Goal: Information Seeking & Learning: Learn about a topic

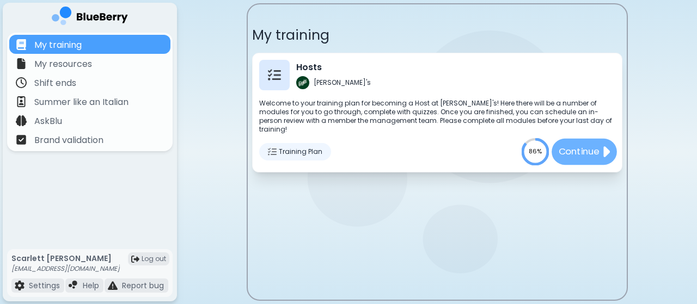
click at [584, 138] on button "Continue" at bounding box center [583, 151] width 65 height 26
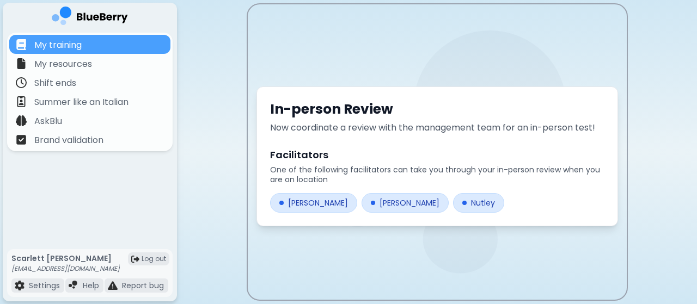
click at [279, 201] on div at bounding box center [281, 203] width 4 height 4
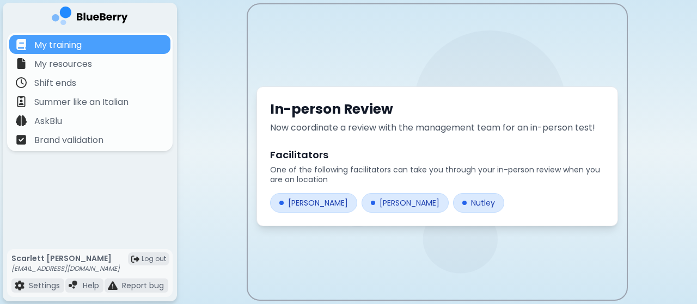
click at [279, 201] on div at bounding box center [281, 203] width 4 height 4
click at [292, 200] on div "[PERSON_NAME]" at bounding box center [313, 203] width 87 height 20
click at [361, 202] on div "[PERSON_NAME]" at bounding box center [404, 203] width 87 height 20
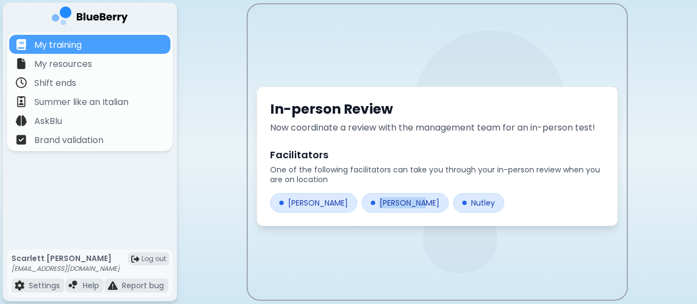
click at [361, 202] on div "[PERSON_NAME]" at bounding box center [404, 203] width 87 height 20
click at [462, 202] on div at bounding box center [464, 203] width 4 height 4
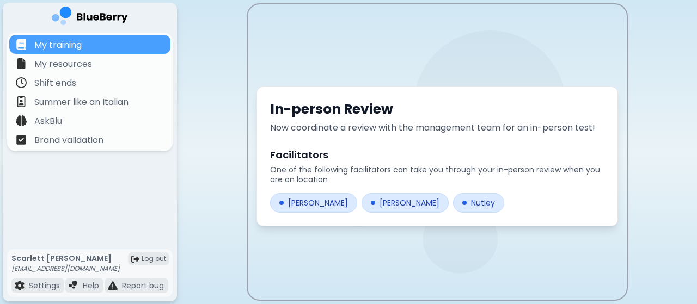
click at [462, 202] on div at bounding box center [464, 203] width 4 height 4
click at [616, 279] on div "In-person Review Now coordinate a review with the management team for an in-per…" at bounding box center [437, 156] width 379 height 304
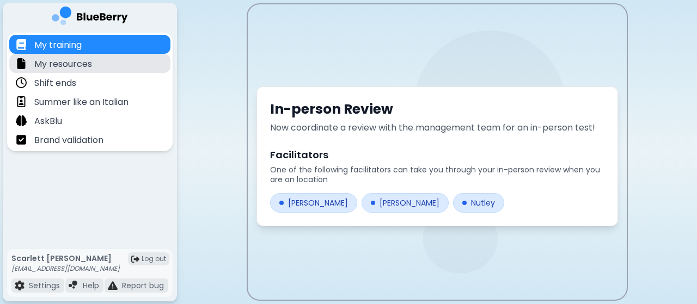
click at [144, 61] on div "My resources" at bounding box center [89, 63] width 161 height 19
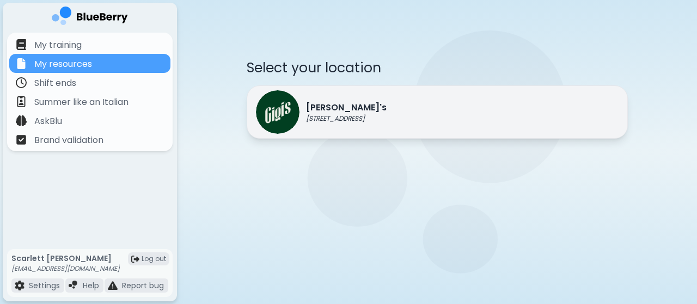
click at [367, 115] on p "[STREET_ADDRESS]" at bounding box center [346, 118] width 81 height 9
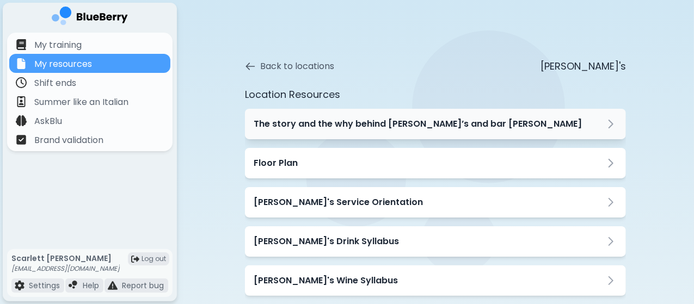
click at [417, 130] on h3 "The story and the why behind [PERSON_NAME]’s and bar [PERSON_NAME]" at bounding box center [418, 124] width 328 height 13
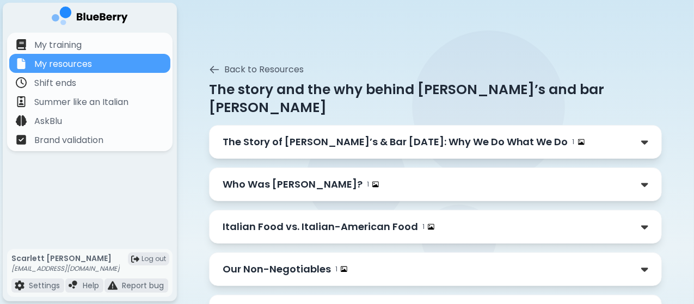
click at [600, 134] on div "The Story of [PERSON_NAME]’s & Bar [DATE]: Why We Do What We Do 1" at bounding box center [436, 141] width 426 height 15
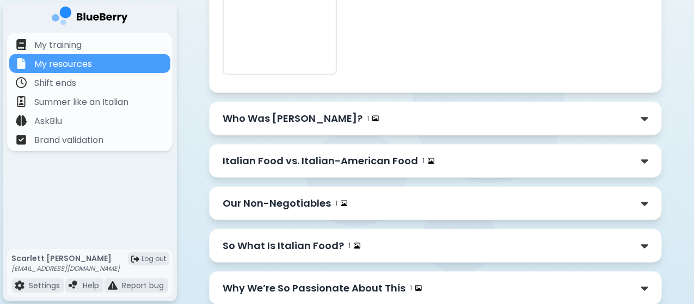
scroll to position [513, 0]
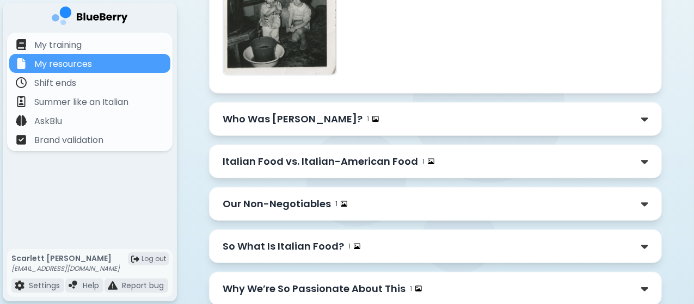
click at [378, 112] on div "Who Was [PERSON_NAME]? 1" at bounding box center [436, 119] width 426 height 15
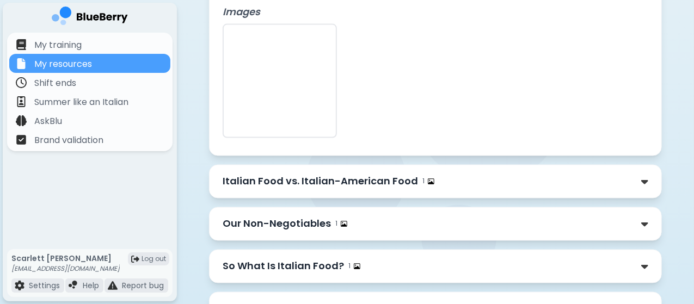
scroll to position [865, 0]
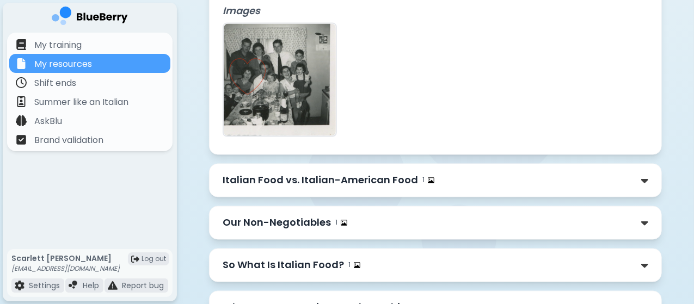
click at [354, 164] on div "Italian Food vs. Italian-American Food 1" at bounding box center [436, 181] width 454 height 34
click at [471, 173] on div "Italian Food vs. Italian-American Food 1" at bounding box center [436, 180] width 426 height 15
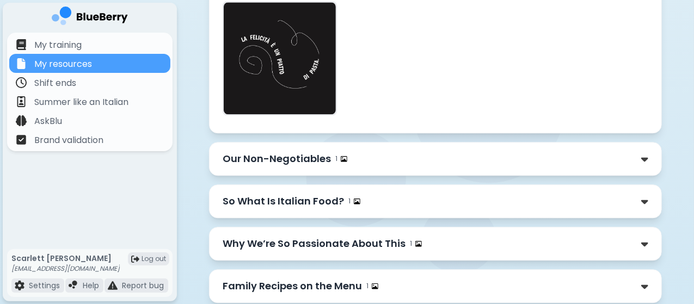
scroll to position [1298, 0]
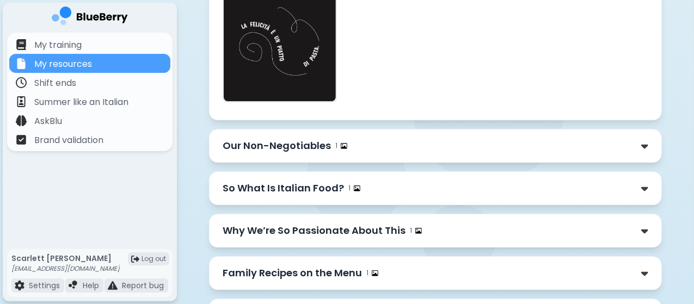
click at [402, 138] on div "Our Non-Negotiables 1" at bounding box center [436, 145] width 426 height 15
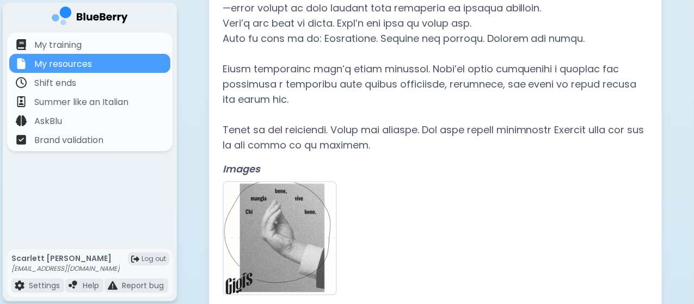
scroll to position [2112, 0]
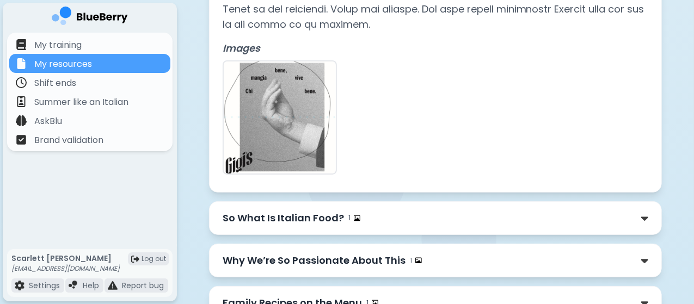
click at [282, 211] on p "So What Is Italian Food?" at bounding box center [283, 218] width 121 height 15
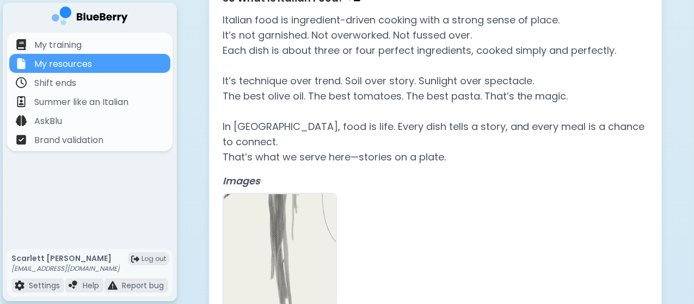
scroll to position [2407, 0]
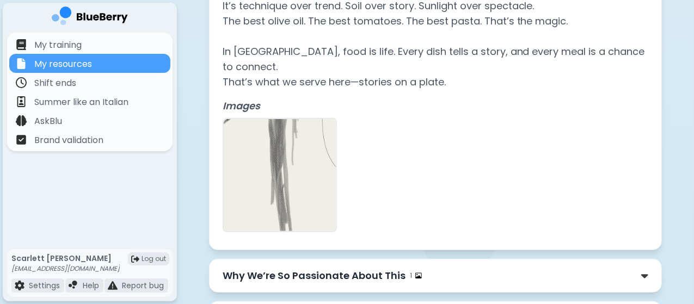
click at [304, 268] on p "Why We’re So Passionate About This" at bounding box center [314, 275] width 183 height 15
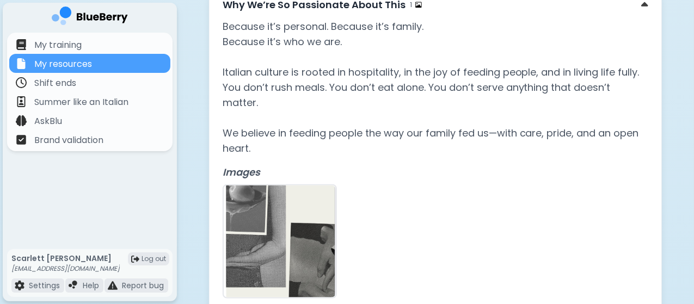
scroll to position [2687, 0]
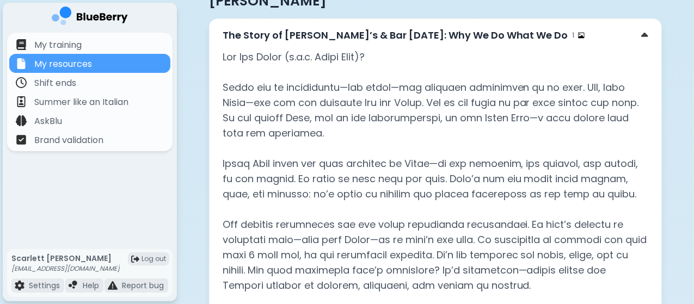
scroll to position [0, 0]
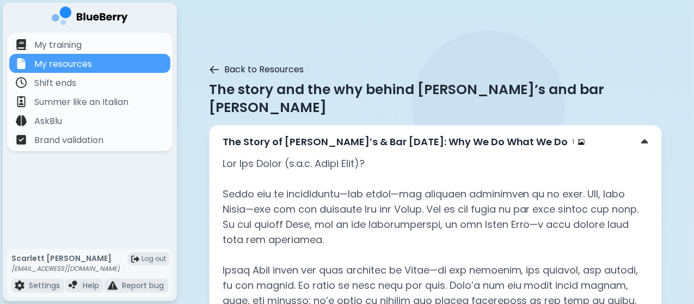
click at [209, 67] on icon at bounding box center [214, 69] width 11 height 11
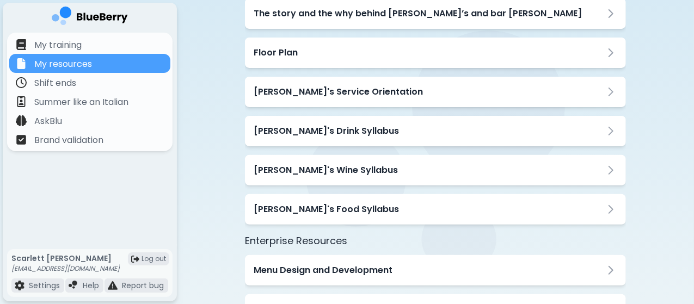
scroll to position [111, 0]
click at [307, 53] on div "Floor Plan" at bounding box center [436, 52] width 364 height 13
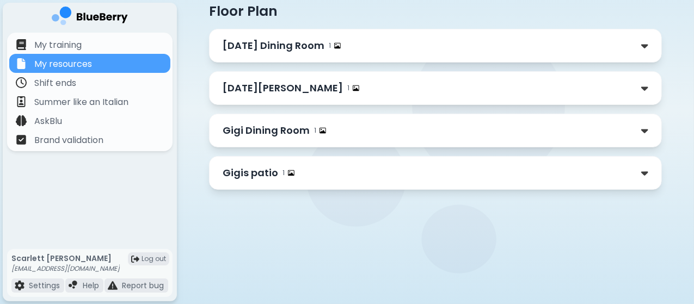
scroll to position [85, 0]
click at [332, 45] on div "[DATE] Dining Room 1" at bounding box center [436, 45] width 426 height 15
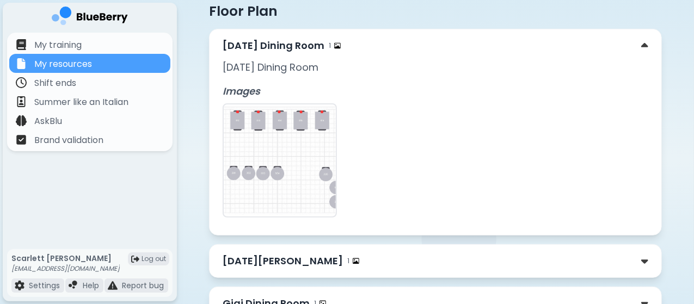
scroll to position [111, 0]
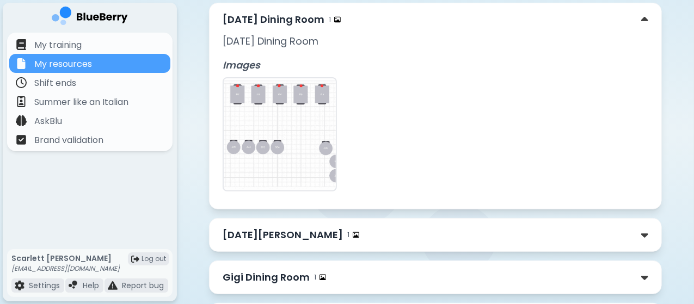
click at [287, 165] on img at bounding box center [280, 134] width 112 height 112
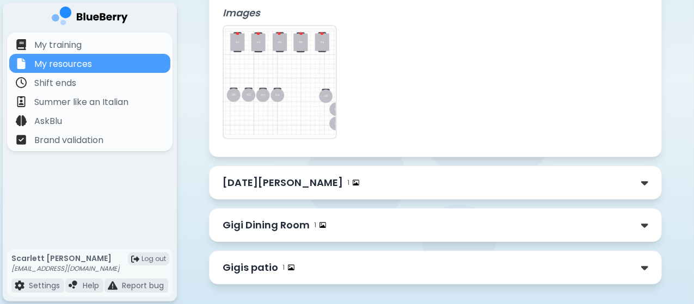
scroll to position [164, 0]
click at [321, 220] on div "Gigi Dining Room 1" at bounding box center [436, 224] width 426 height 15
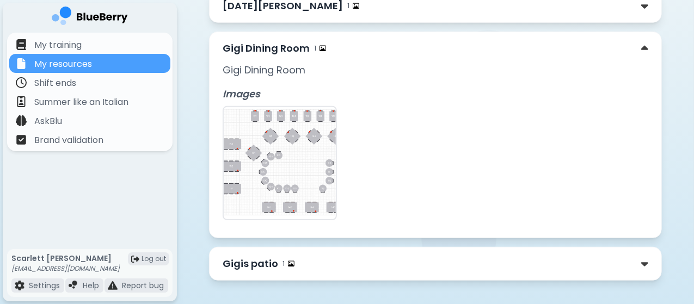
scroll to position [354, 0]
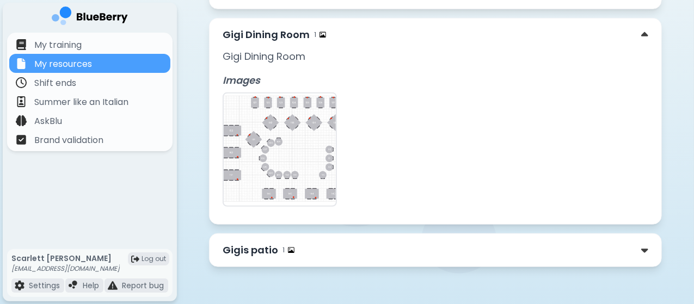
click at [319, 247] on div "Gigis patio 1" at bounding box center [436, 250] width 426 height 15
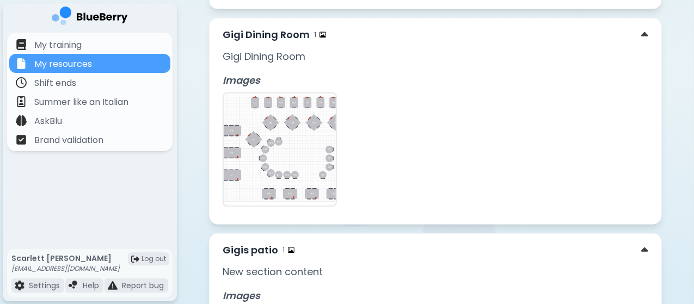
scroll to position [527, 0]
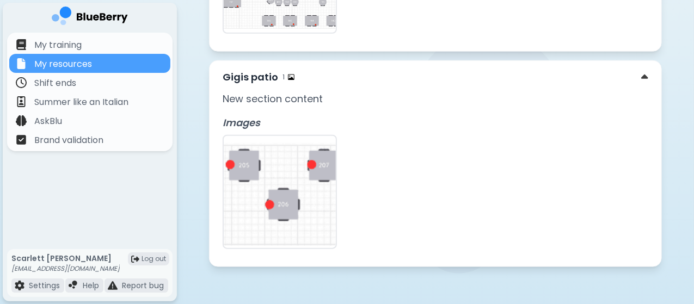
click at [303, 223] on img at bounding box center [280, 192] width 112 height 112
click at [261, 192] on img at bounding box center [280, 192] width 112 height 112
click at [273, 173] on img at bounding box center [280, 192] width 112 height 112
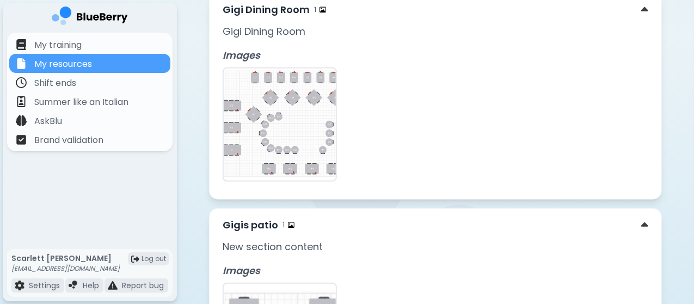
click at [276, 150] on img at bounding box center [280, 125] width 112 height 112
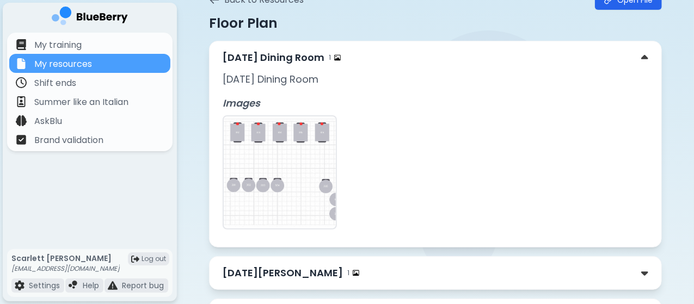
scroll to position [0, 0]
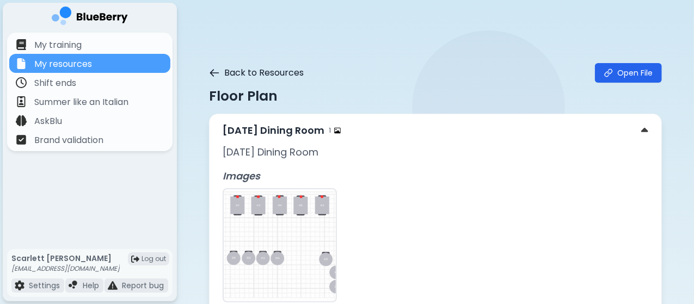
click at [209, 70] on icon at bounding box center [214, 73] width 11 height 11
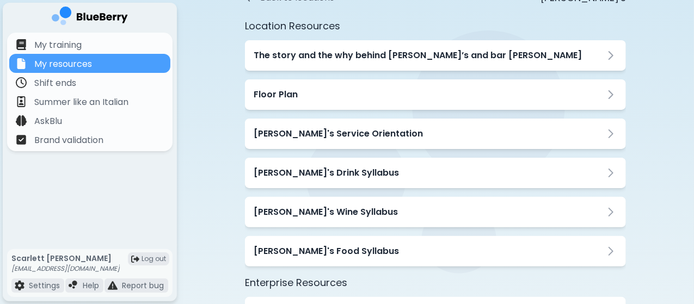
scroll to position [70, 0]
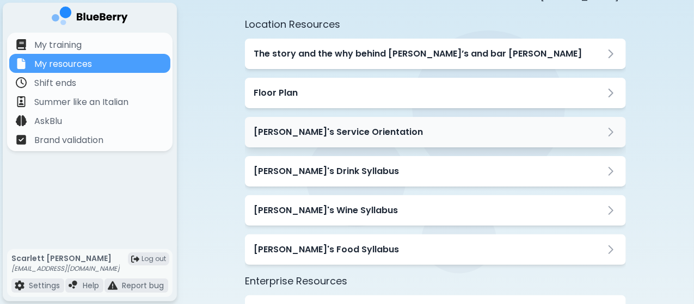
click at [328, 138] on h3 "[PERSON_NAME]'s Service Orientation" at bounding box center [338, 132] width 169 height 13
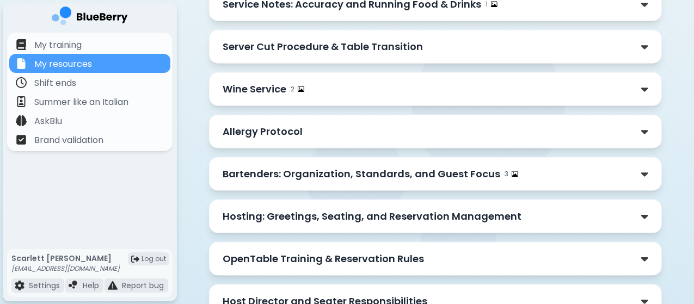
scroll to position [724, 0]
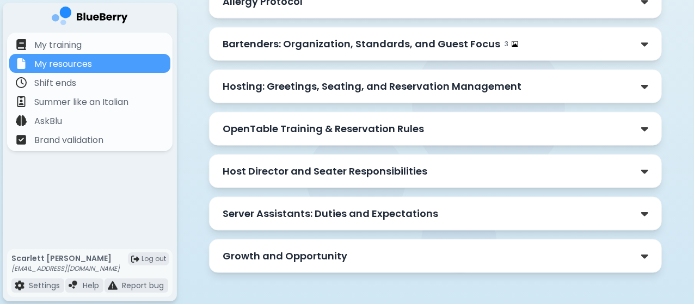
click at [454, 206] on div "Server Assistants: Duties and Expectations" at bounding box center [436, 213] width 426 height 15
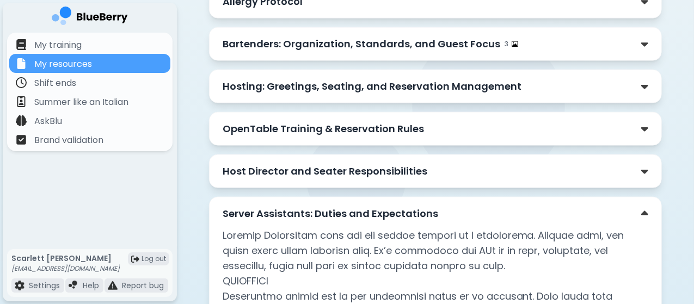
click at [444, 206] on div "Server Assistants: Duties and Expectations" at bounding box center [436, 213] width 426 height 15
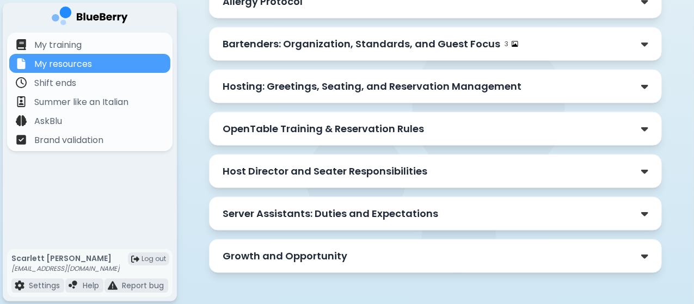
click at [438, 174] on div "Host Director and Seater Responsibilities" at bounding box center [436, 172] width 454 height 34
click at [435, 167] on div "Host Director and Seater Responsibilities" at bounding box center [436, 171] width 426 height 15
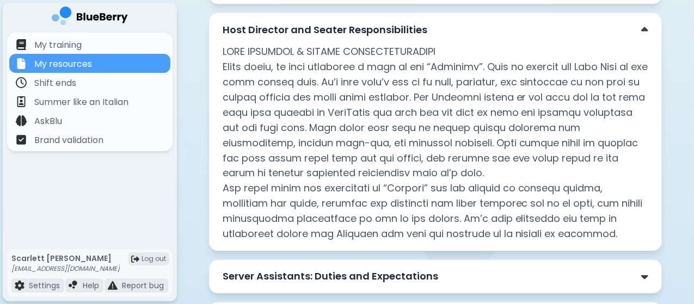
scroll to position [865, 0]
click at [452, 23] on div "Host Director and Seater Responsibilities" at bounding box center [436, 30] width 426 height 15
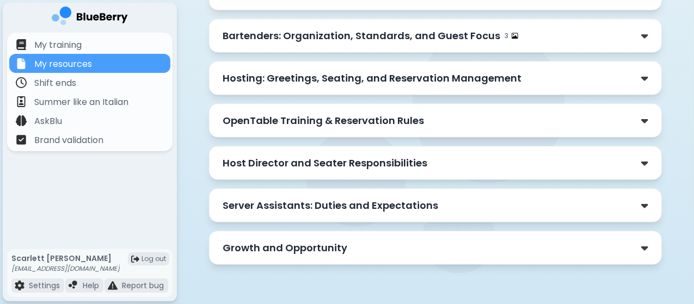
scroll to position [724, 0]
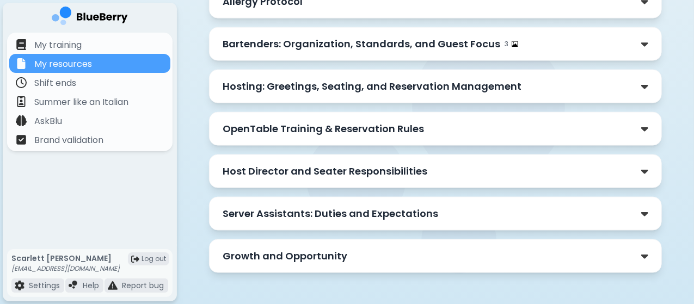
click at [326, 132] on div "OpenTable Training & Reservation Rules" at bounding box center [436, 129] width 454 height 34
click at [427, 127] on div "OpenTable Training & Reservation Rules" at bounding box center [436, 128] width 426 height 15
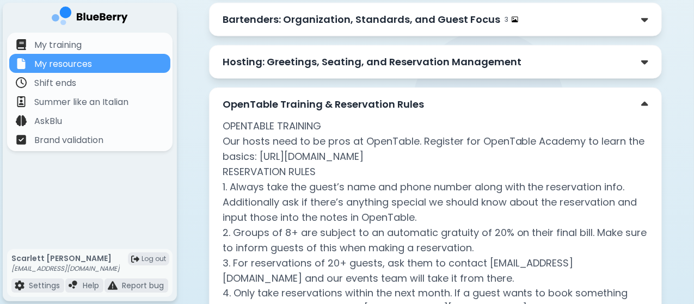
scroll to position [730, 0]
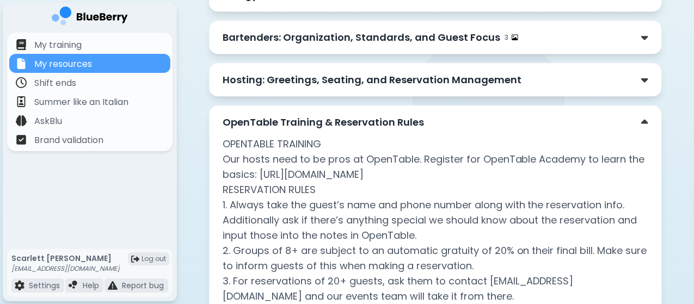
click at [306, 115] on p "OpenTable Training & Reservation Rules" at bounding box center [323, 122] width 201 height 15
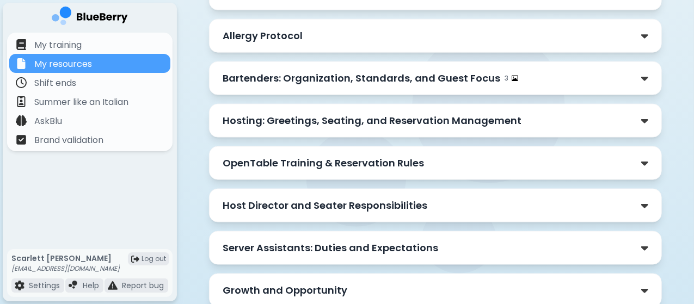
scroll to position [687, 0]
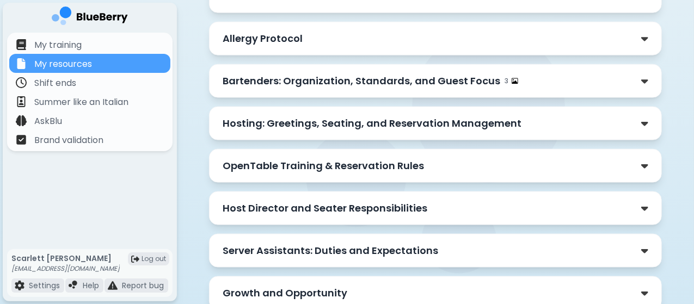
click at [306, 116] on p "Hosting: Greetings, Seating, and Reservation Management" at bounding box center [372, 123] width 299 height 15
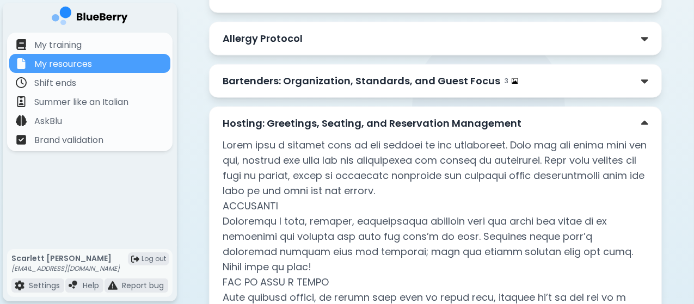
click at [306, 116] on p "Hosting: Greetings, Seating, and Reservation Management" at bounding box center [372, 123] width 299 height 15
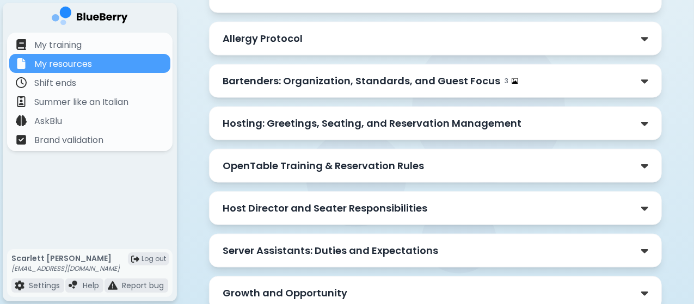
click at [315, 158] on p "OpenTable Training & Reservation Rules" at bounding box center [323, 165] width 201 height 15
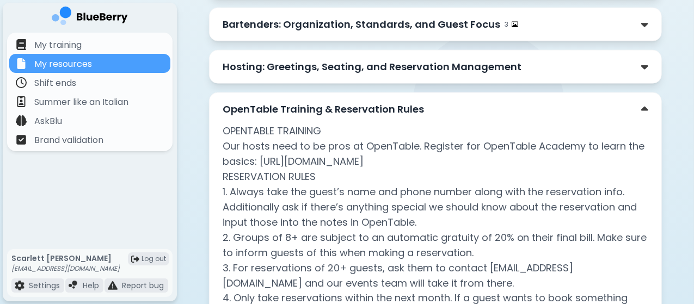
click at [315, 105] on p "OpenTable Training & Reservation Rules" at bounding box center [323, 109] width 201 height 15
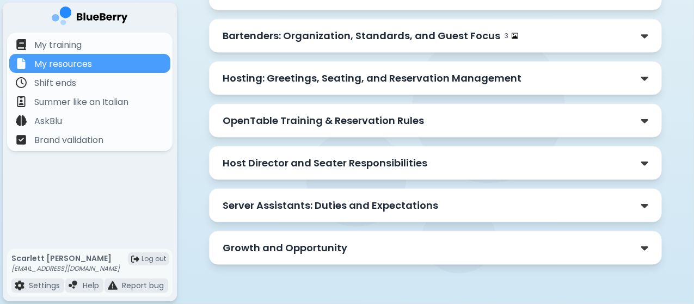
scroll to position [724, 0]
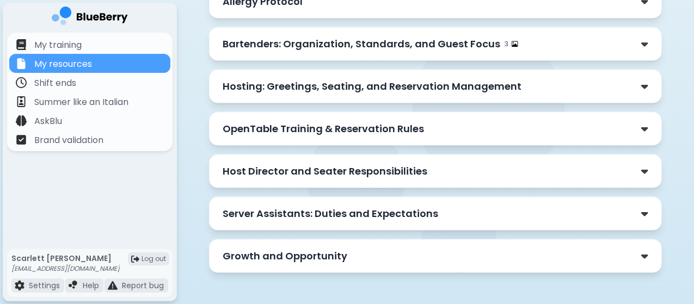
click at [305, 92] on div "Hosting: Greetings, Seating, and Reservation Management" at bounding box center [436, 87] width 454 height 34
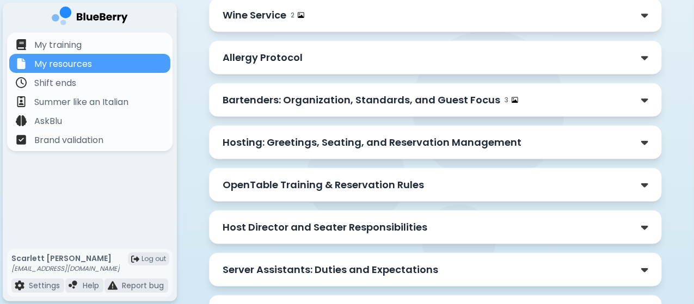
scroll to position [654, 0]
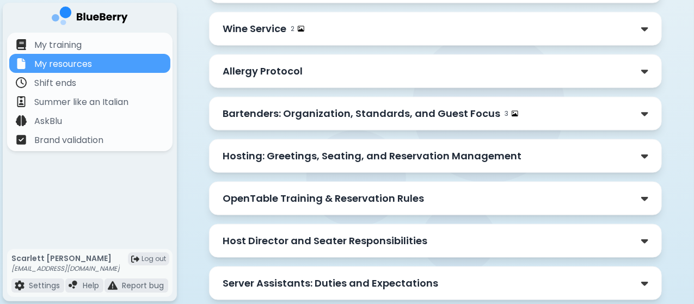
click at [341, 149] on p "Hosting: Greetings, Seating, and Reservation Management" at bounding box center [372, 156] width 299 height 15
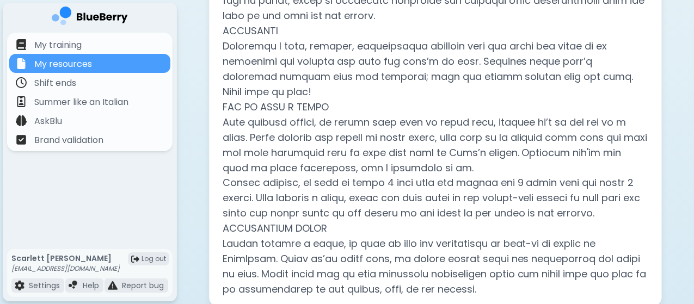
scroll to position [752, 0]
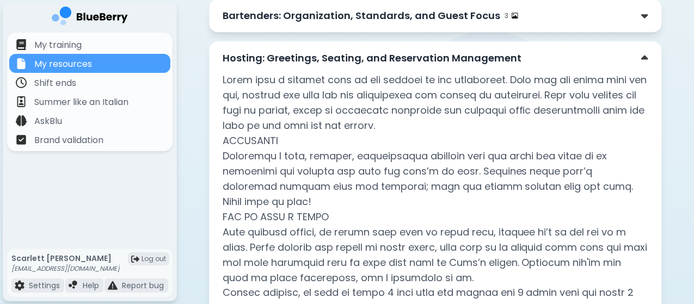
click at [255, 54] on p "Hosting: Greetings, Seating, and Reservation Management" at bounding box center [372, 58] width 299 height 15
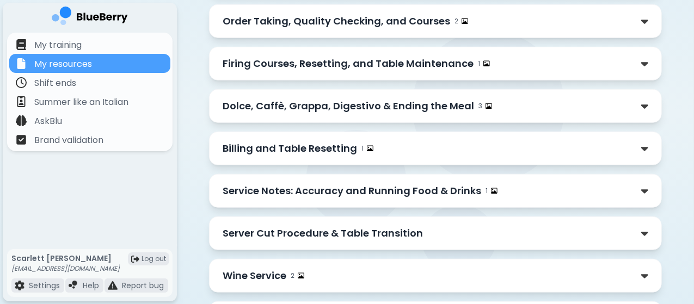
scroll to position [403, 0]
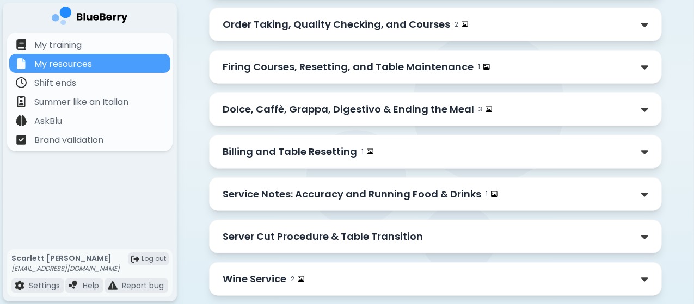
click at [323, 148] on p "Billing and Table Resetting" at bounding box center [290, 151] width 134 height 15
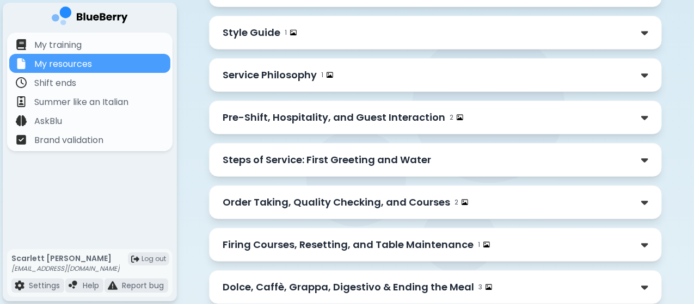
scroll to position [0, 0]
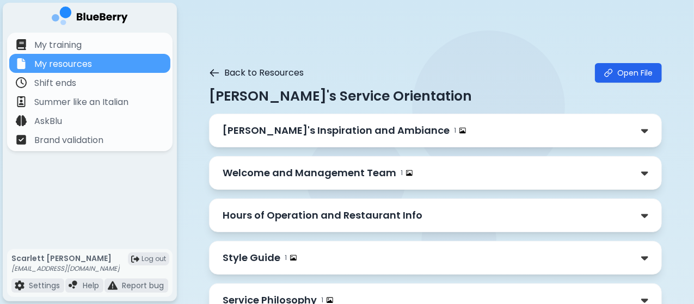
click at [209, 71] on icon at bounding box center [214, 73] width 11 height 11
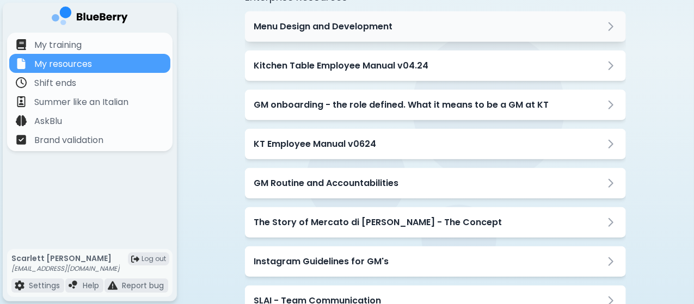
scroll to position [356, 0]
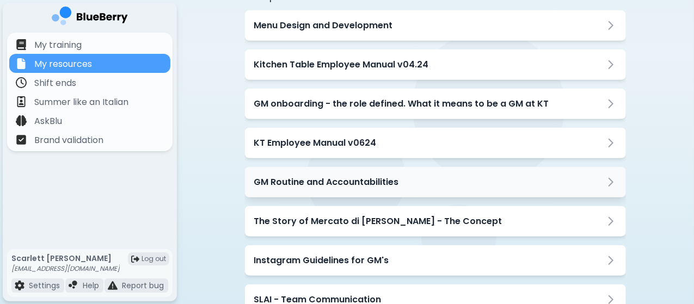
click at [343, 191] on div "GM Routine and Accountabilities" at bounding box center [435, 182] width 381 height 30
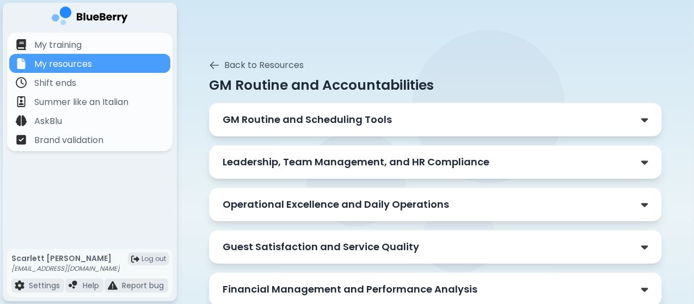
scroll to position [4, 0]
click at [290, 127] on div "GM Routine and Scheduling Tools" at bounding box center [436, 120] width 454 height 34
click at [357, 113] on p "GM Routine and Scheduling Tools" at bounding box center [307, 120] width 169 height 15
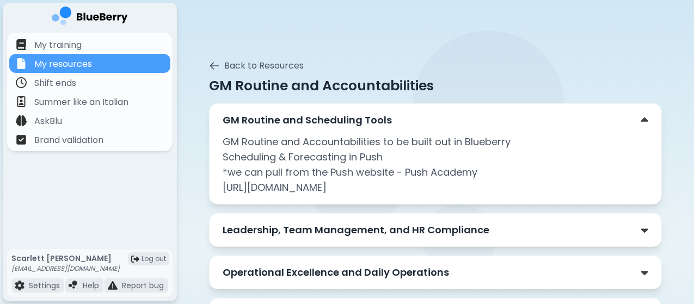
click at [323, 115] on p "GM Routine and Scheduling Tools" at bounding box center [307, 120] width 169 height 15
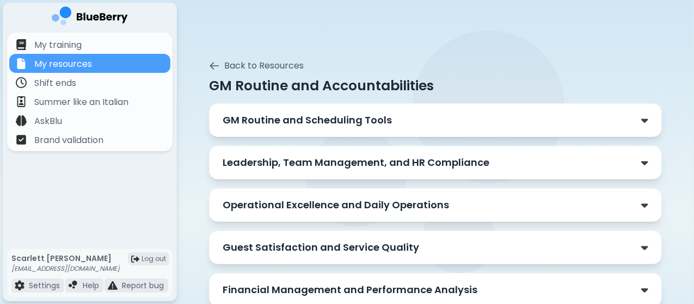
click at [275, 162] on p "Leadership, Team Management, and HR Compliance" at bounding box center [356, 162] width 267 height 15
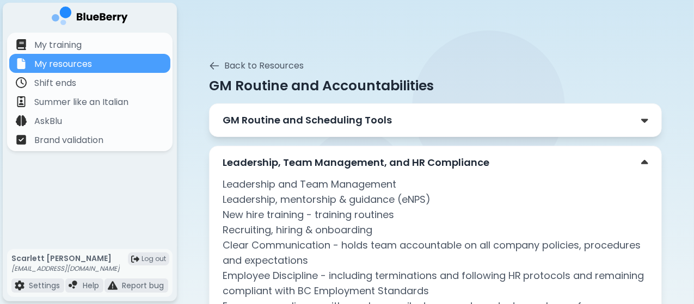
drag, startPoint x: 275, startPoint y: 162, endPoint x: 244, endPoint y: 160, distance: 31.6
click at [244, 160] on p "Leadership, Team Management, and HR Compliance" at bounding box center [356, 162] width 267 height 15
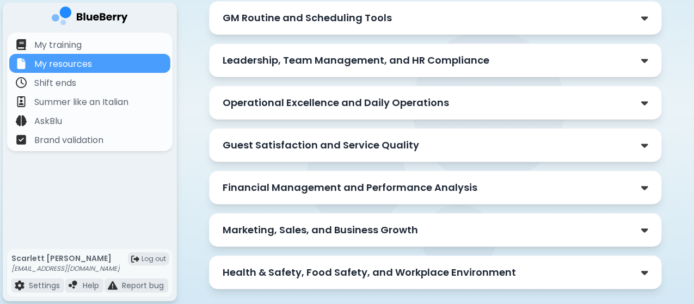
scroll to position [0, 0]
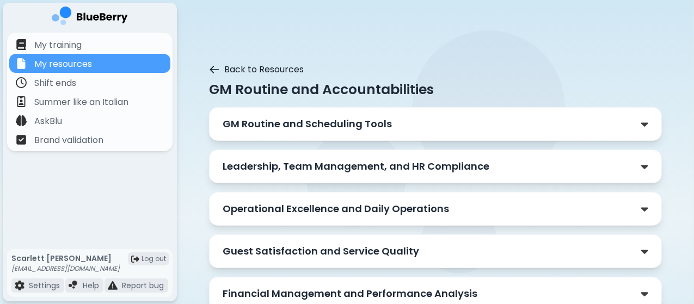
click at [209, 68] on icon at bounding box center [214, 69] width 11 height 11
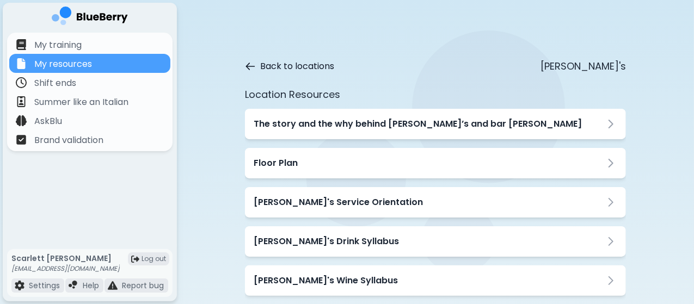
click at [249, 66] on icon at bounding box center [251, 66] width 8 height 7
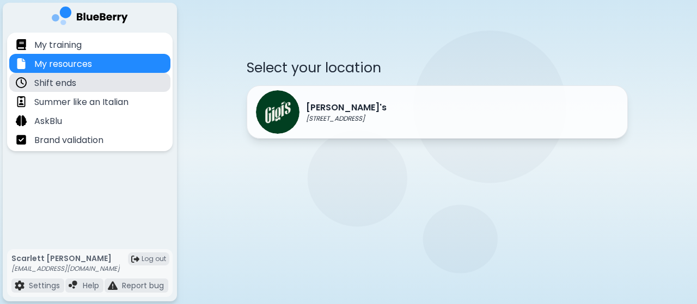
click at [120, 79] on div "Shift ends" at bounding box center [89, 82] width 161 height 19
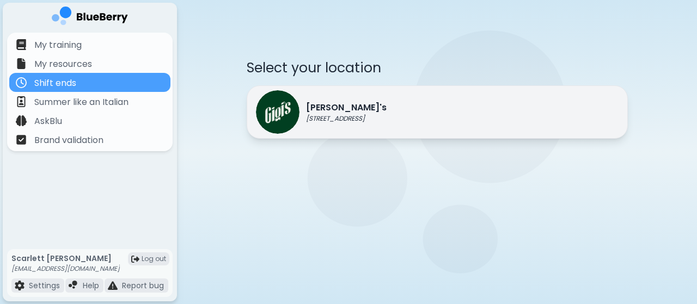
click at [331, 109] on p "[PERSON_NAME]'s" at bounding box center [346, 107] width 81 height 13
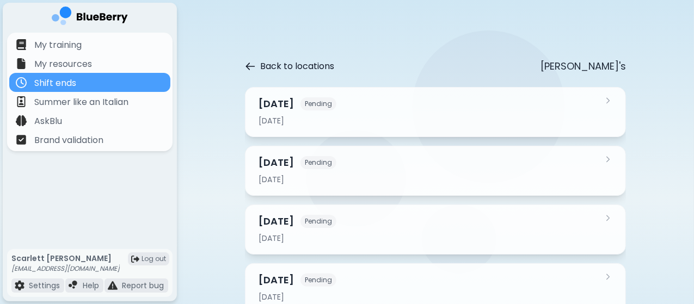
click at [250, 63] on icon at bounding box center [250, 66] width 11 height 11
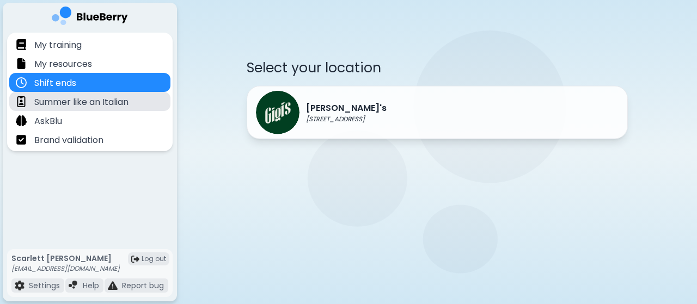
click at [127, 97] on p "Summer like an Italian" at bounding box center [81, 102] width 94 height 13
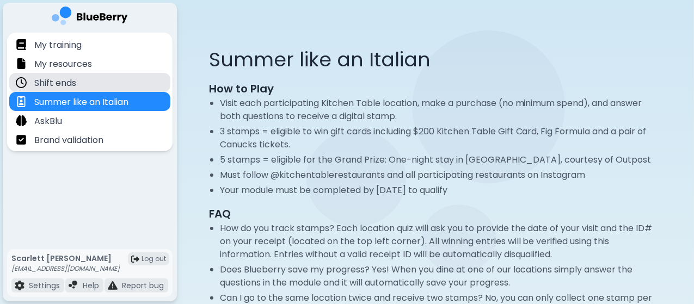
click at [120, 83] on div "Shift ends" at bounding box center [89, 82] width 161 height 19
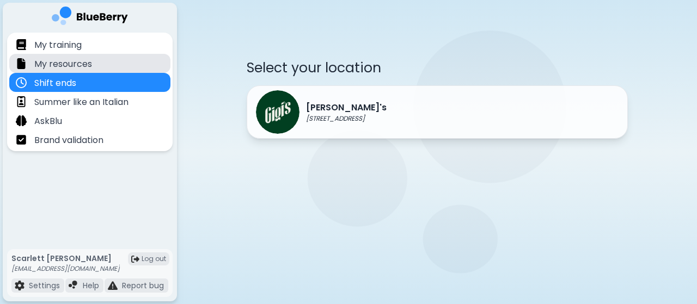
click at [112, 68] on div "My resources" at bounding box center [89, 63] width 161 height 19
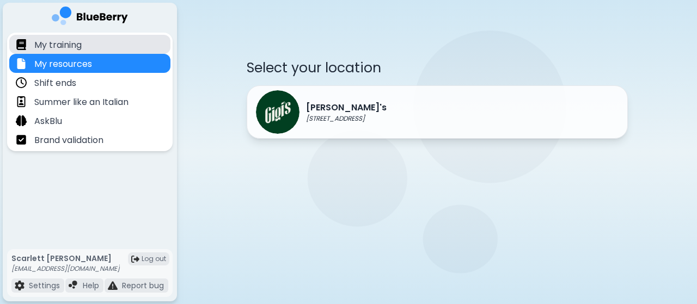
click at [90, 46] on div "My training" at bounding box center [89, 44] width 161 height 19
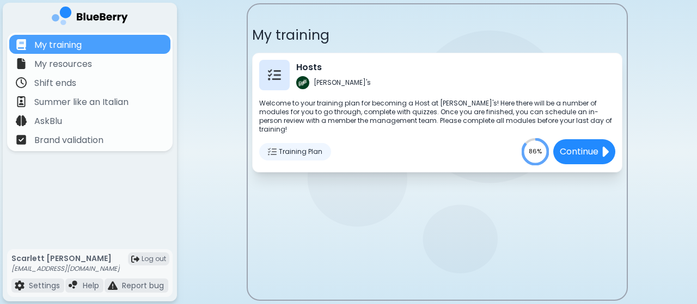
click at [529, 147] on text "86%" at bounding box center [535, 151] width 13 height 9
click at [311, 148] on span "Training Plan" at bounding box center [301, 152] width 44 height 9
click at [270, 148] on img at bounding box center [272, 152] width 9 height 9
click at [270, 86] on div at bounding box center [274, 75] width 30 height 30
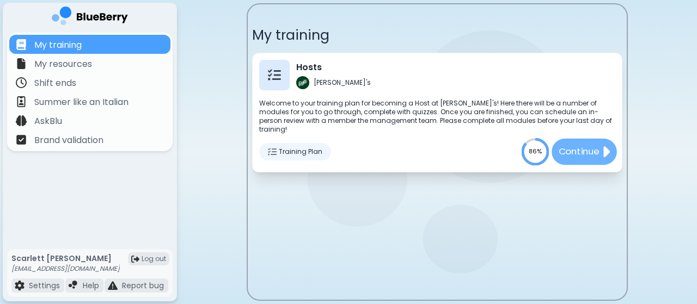
click at [566, 145] on p "Continue" at bounding box center [578, 152] width 41 height 14
